Goal: Transaction & Acquisition: Purchase product/service

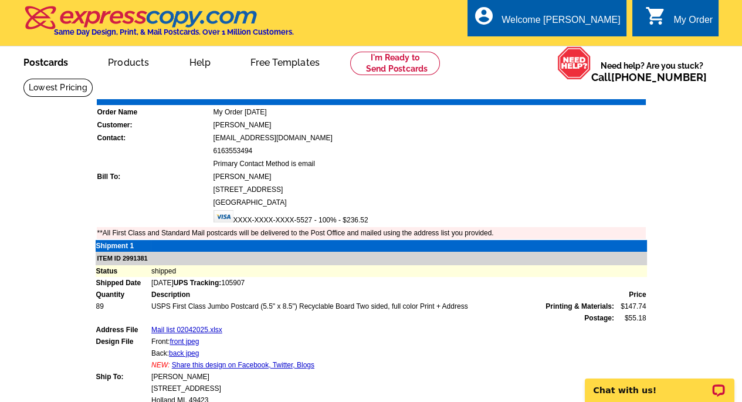
click at [47, 63] on link "Postcards" at bounding box center [46, 62] width 82 height 28
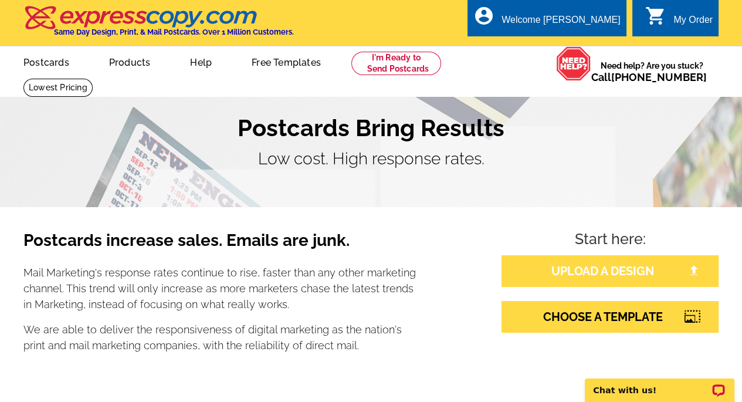
click at [617, 270] on link "UPLOAD A DESIGN" at bounding box center [610, 271] width 217 height 32
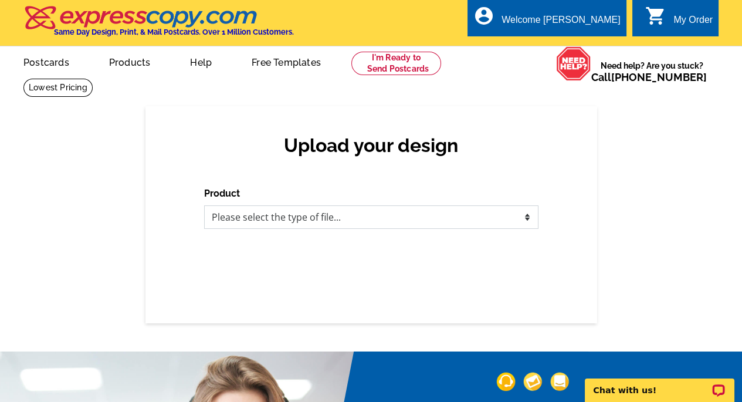
click at [370, 213] on select "Please select the type of file... Postcards Business Cards Letters and flyers G…" at bounding box center [371, 216] width 334 height 23
select select "1"
click at [204, 206] on select "Please select the type of file... Postcards Business Cards Letters and flyers G…" at bounding box center [371, 216] width 334 height 23
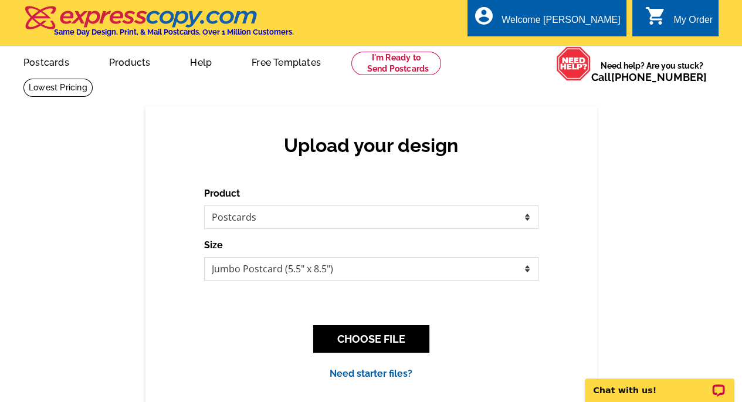
click at [526, 267] on select "Jumbo Postcard (5.5" x 8.5") Regular Postcard (4.25" x 5.6") Panoramic Postcard…" at bounding box center [371, 268] width 334 height 23
select select "1"
click at [204, 258] on select "Jumbo Postcard (5.5" x 8.5") Regular Postcard (4.25" x 5.6") Panoramic Postcard…" at bounding box center [371, 268] width 334 height 23
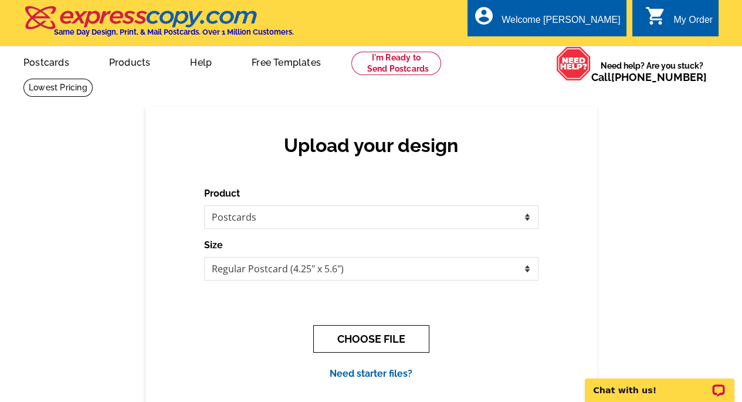
click at [336, 338] on button "CHOOSE FILE" at bounding box center [371, 339] width 116 height 28
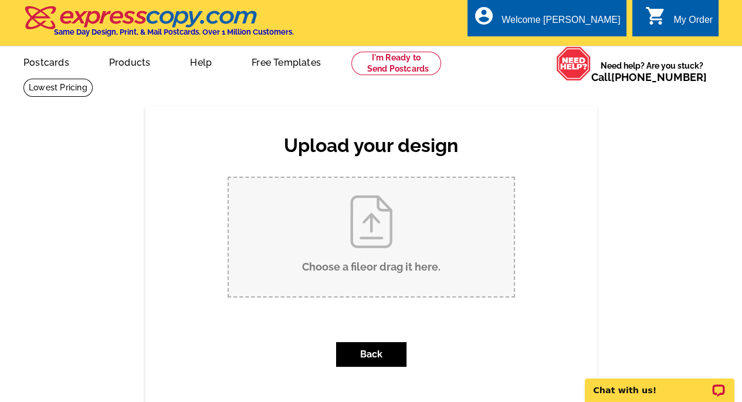
click at [361, 223] on input "Choose a file or drag it here ." at bounding box center [371, 237] width 285 height 119
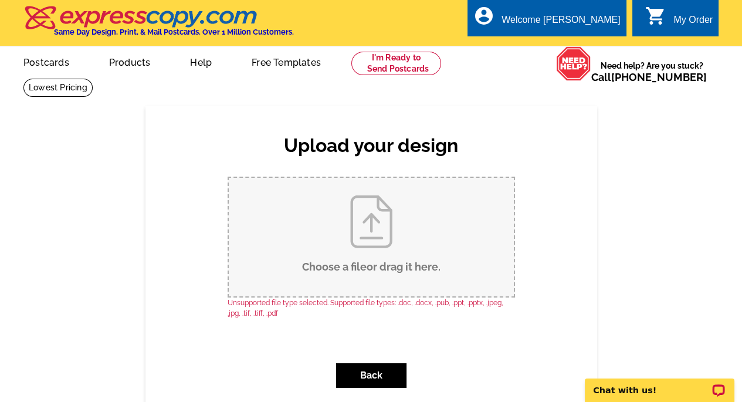
click at [375, 236] on input "Choose a file or drag it here ." at bounding box center [371, 237] width 285 height 119
type input "C:\fakepath\SOLD CLOSED POST CARD FRONT jpeg.jpeg"
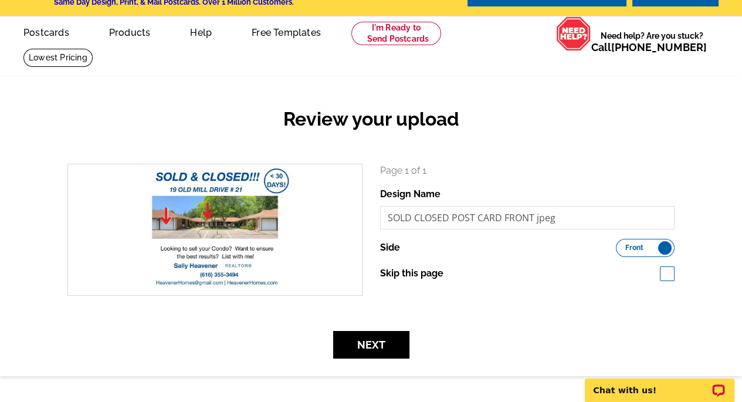
scroll to position [59, 0]
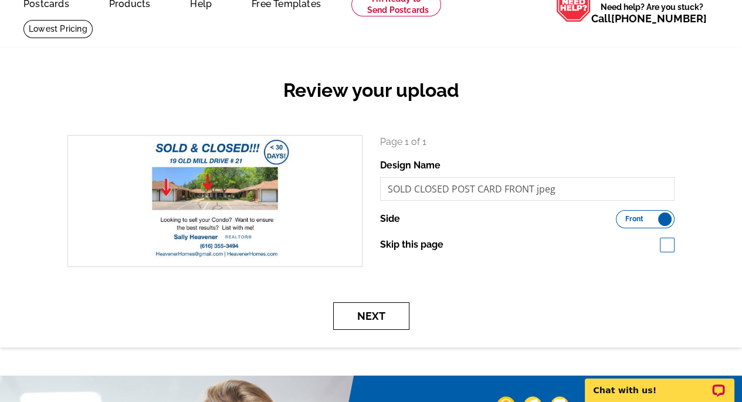
click at [364, 316] on button "Next" at bounding box center [371, 316] width 76 height 28
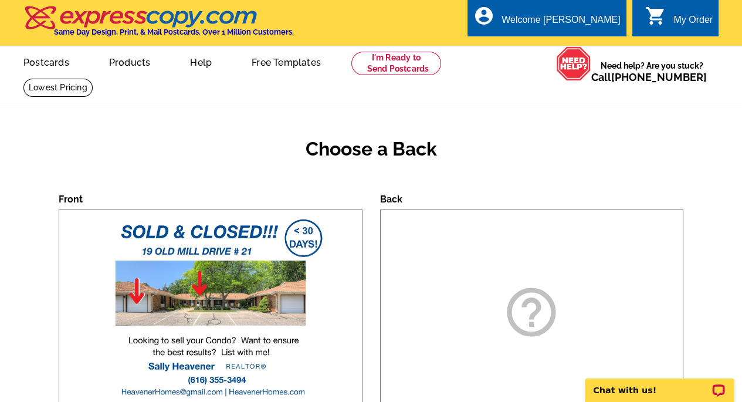
click at [491, 244] on div "help_outline" at bounding box center [532, 311] width 304 height 205
click at [521, 294] on icon "help_outline" at bounding box center [531, 312] width 59 height 59
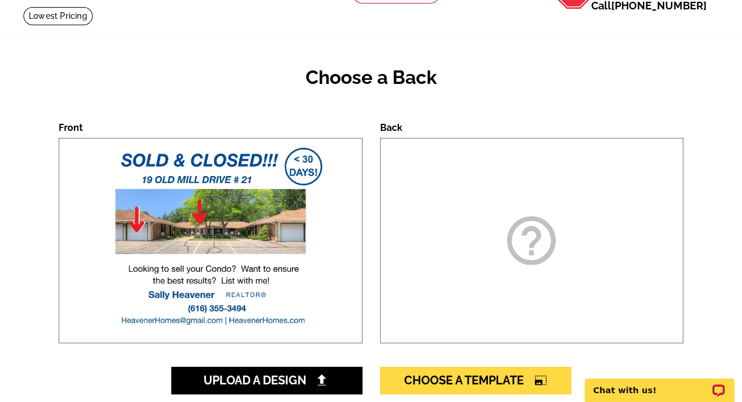
scroll to position [117, 0]
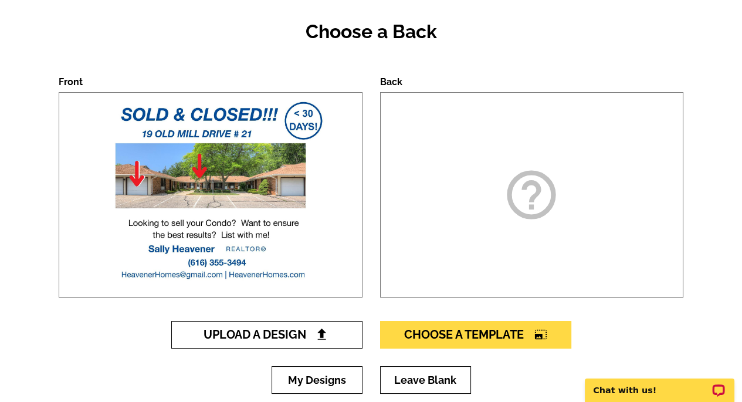
click at [303, 332] on span "Upload A Design" at bounding box center [267, 334] width 126 height 14
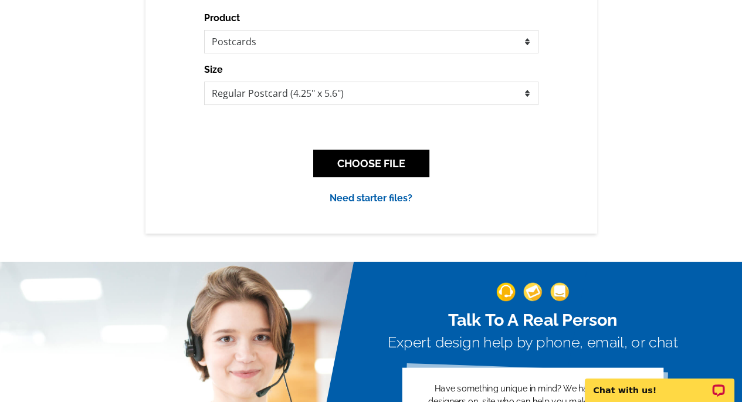
scroll to position [176, 0]
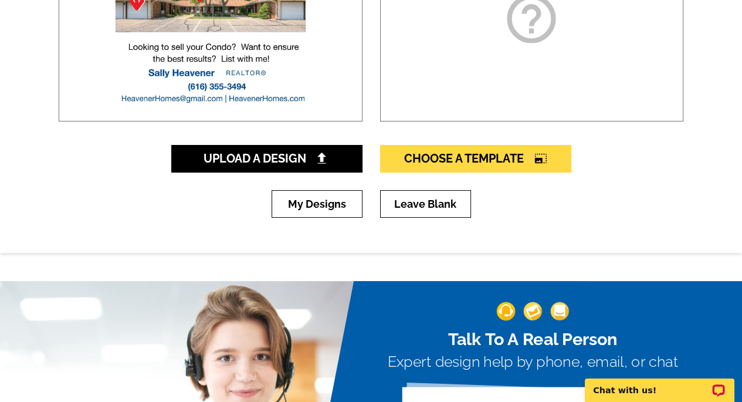
scroll to position [235, 0]
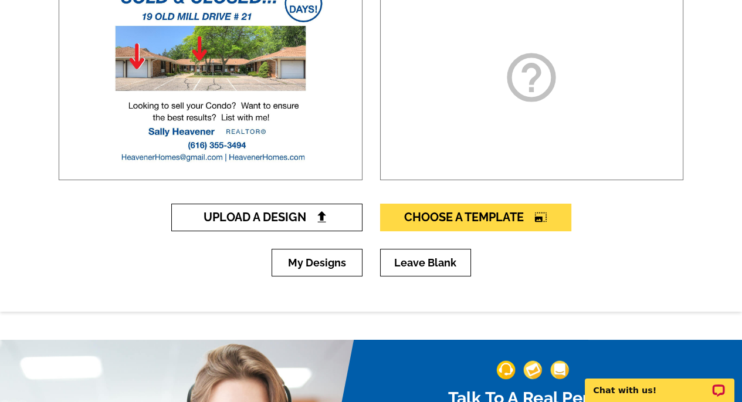
click at [296, 218] on span "Upload A Design" at bounding box center [267, 217] width 126 height 14
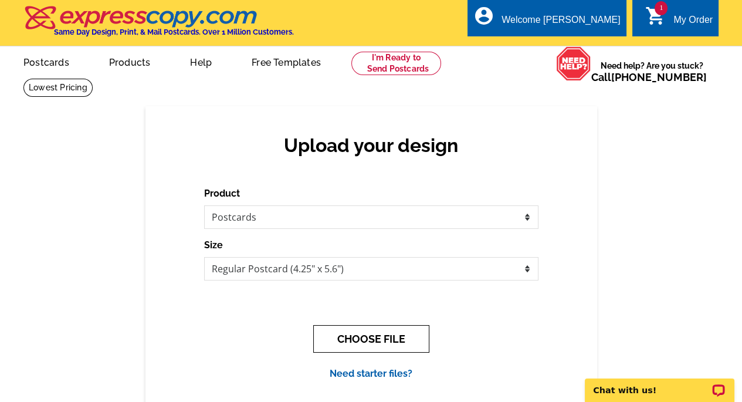
click at [352, 333] on button "CHOOSE FILE" at bounding box center [371, 339] width 116 height 28
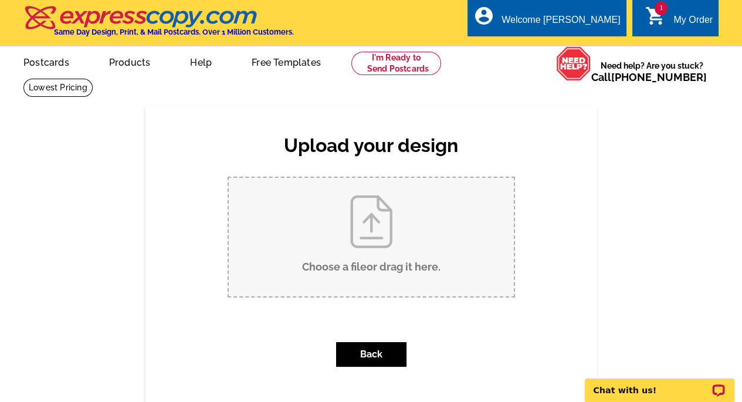
click at [361, 221] on input "Choose a file or drag it here ." at bounding box center [371, 237] width 285 height 119
type input "C:\fakepath\SOLD CLOSED POSTCARD BACK jpeg.jpeg"
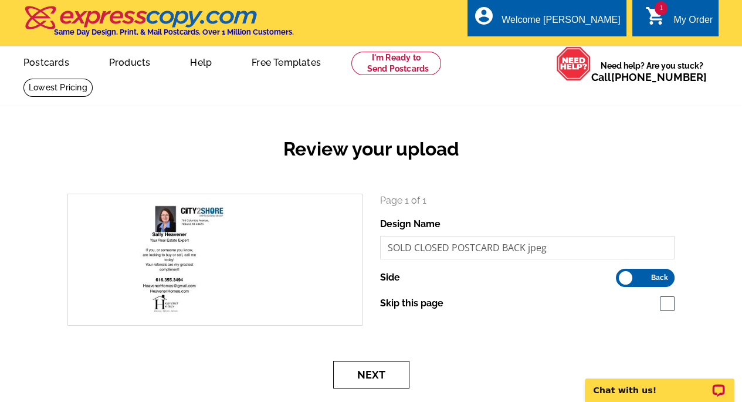
click at [372, 375] on button "Next" at bounding box center [371, 375] width 76 height 28
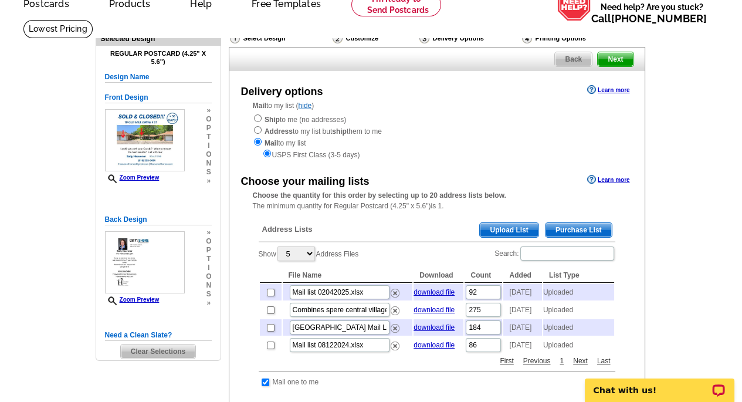
scroll to position [117, 0]
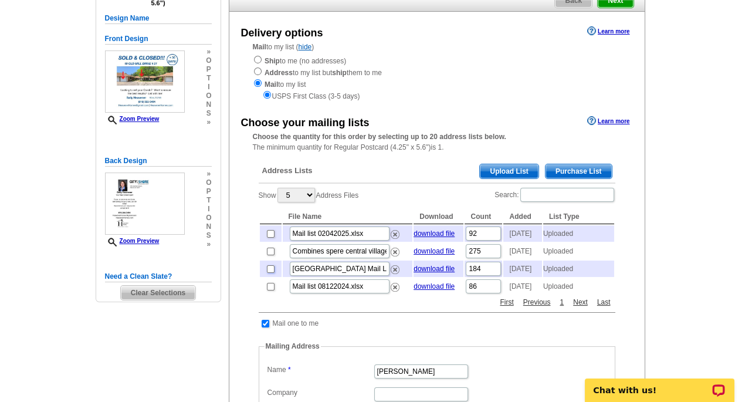
click at [270, 273] on input "checkbox" at bounding box center [271, 269] width 8 height 8
checkbox input "true"
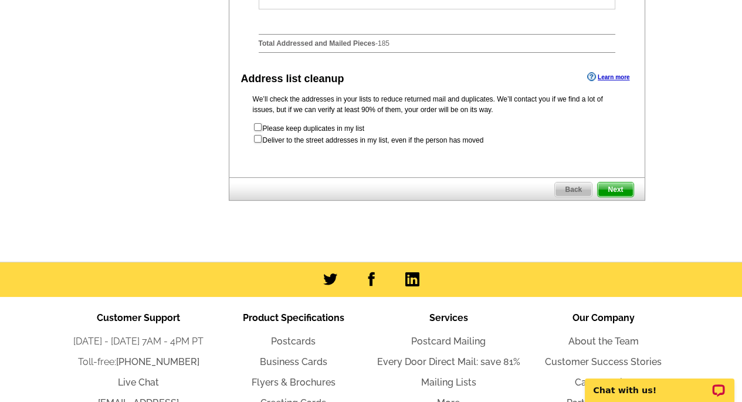
scroll to position [645, 0]
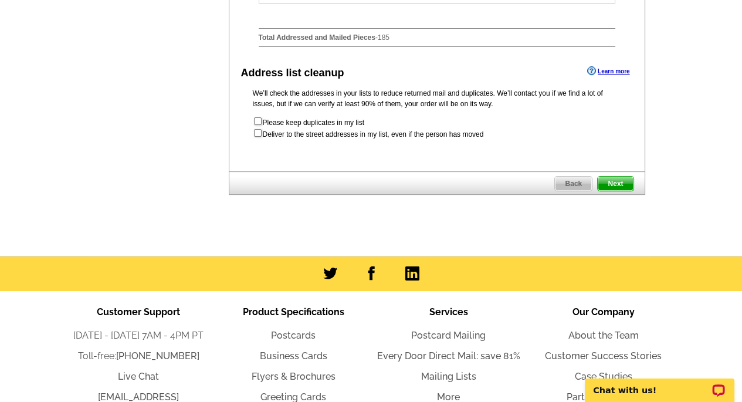
click at [625, 191] on span "Next" at bounding box center [615, 184] width 35 height 14
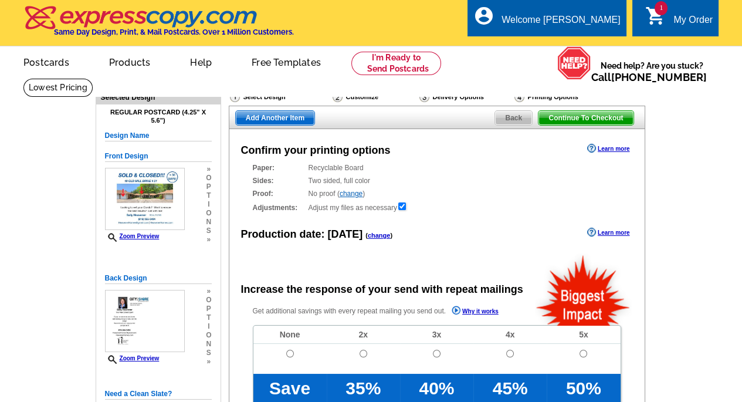
radio input "false"
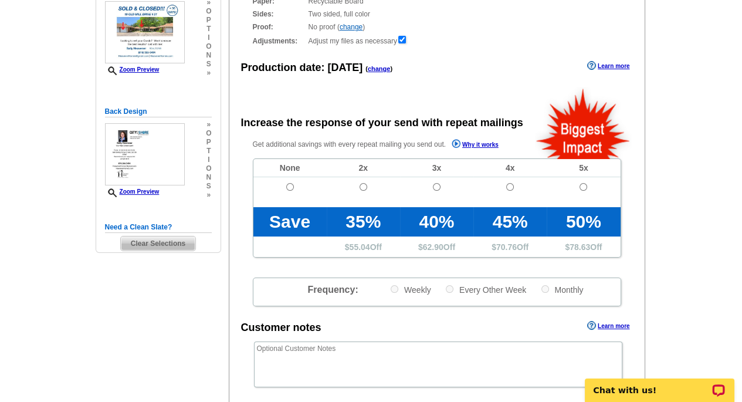
scroll to position [176, 0]
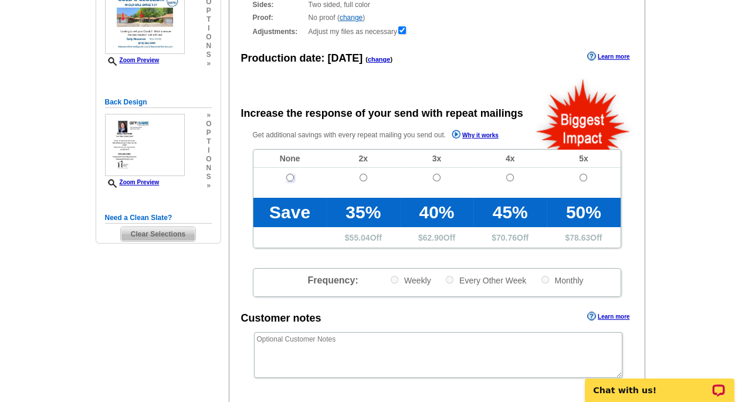
click at [290, 179] on input "radio" at bounding box center [290, 178] width 8 height 8
radio input "true"
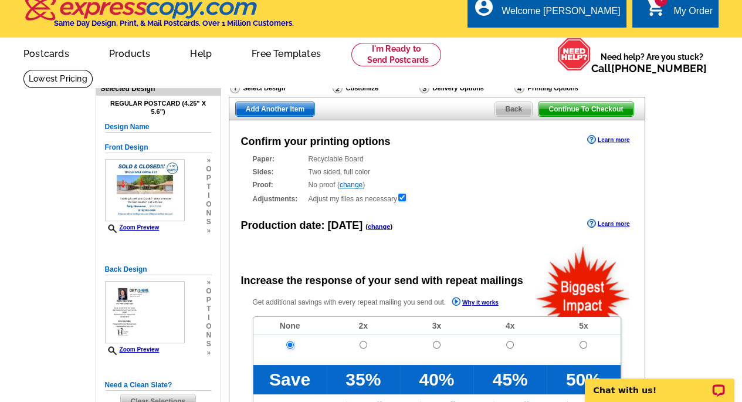
scroll to position [0, 0]
